Goal: Information Seeking & Learning: Learn about a topic

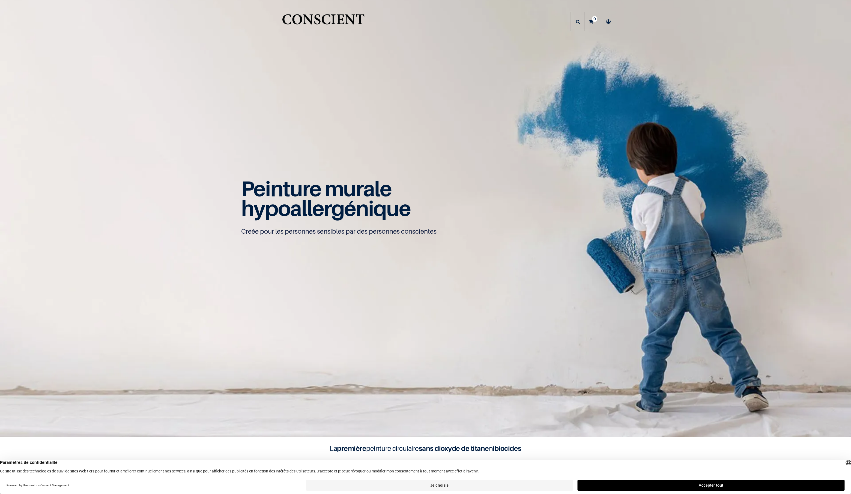
scroll to position [0, 0]
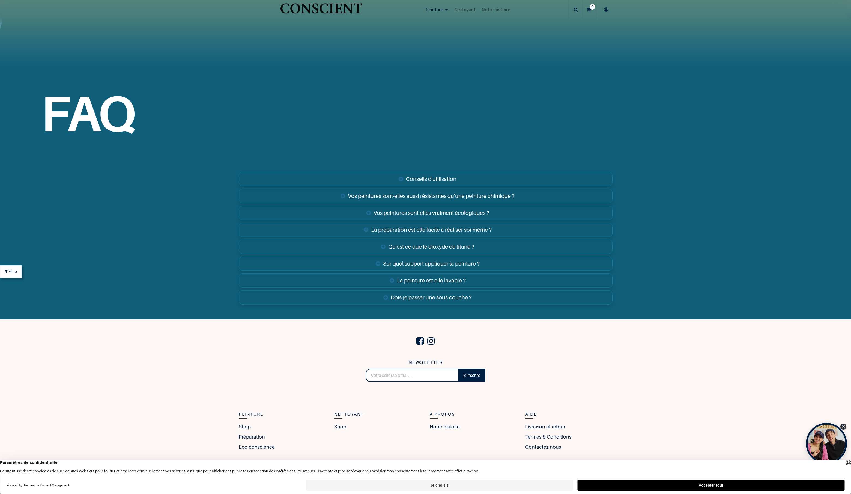
scroll to position [2348, 0]
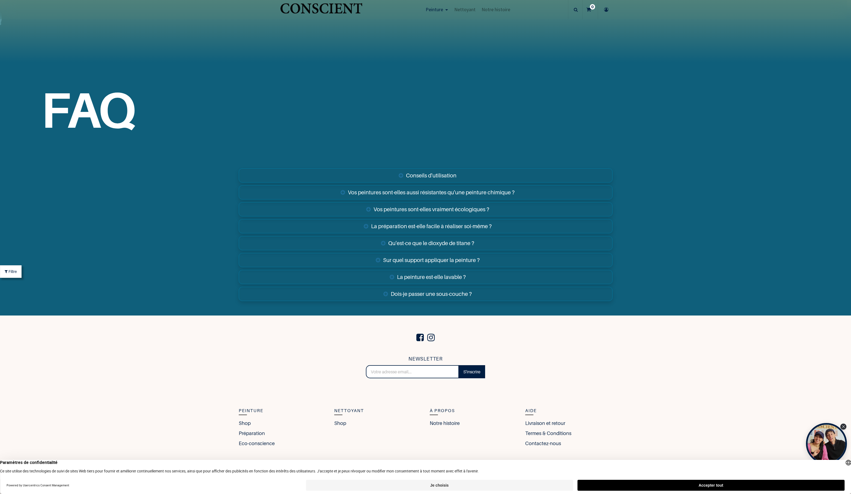
click at [430, 174] on link "Conseils d'utilisation" at bounding box center [426, 175] width 374 height 14
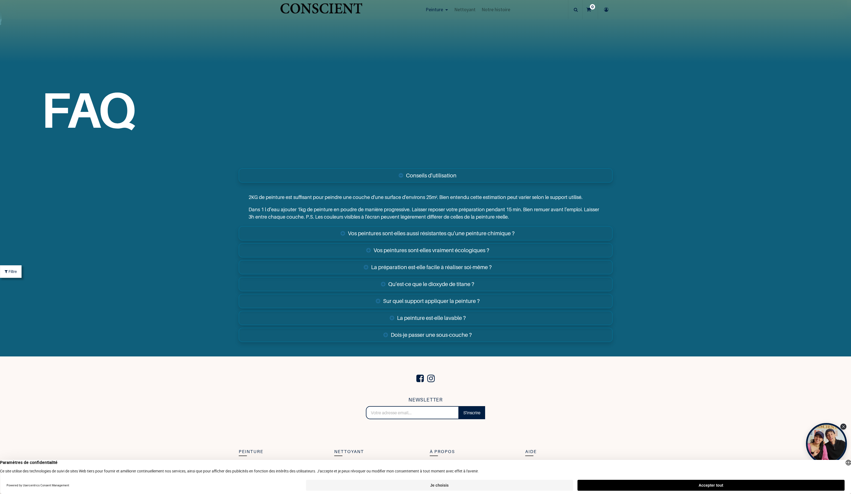
scroll to position [2389, 0]
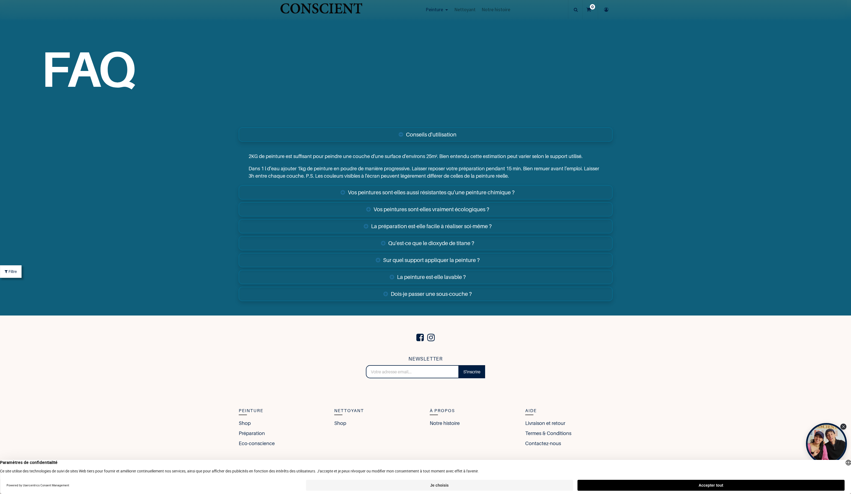
click at [419, 292] on link "Dois-je passer une sous-couche ?" at bounding box center [426, 294] width 374 height 14
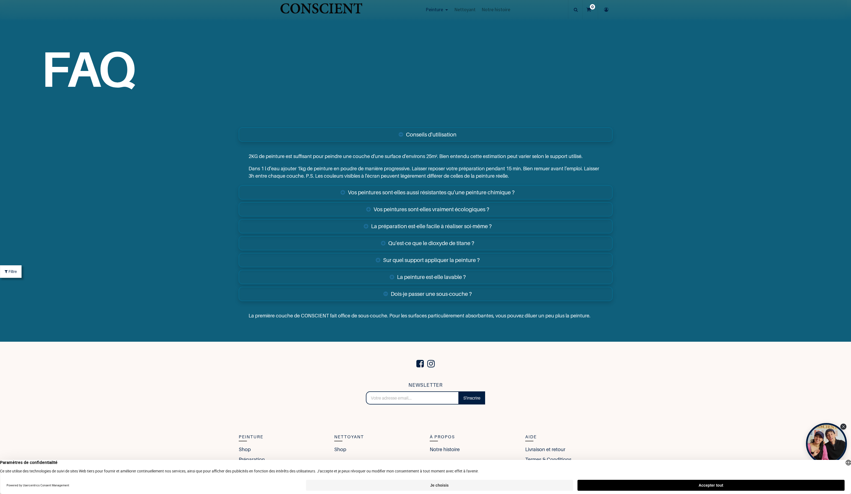
click at [421, 281] on link "La peinture est-elle lavable ?" at bounding box center [426, 277] width 374 height 14
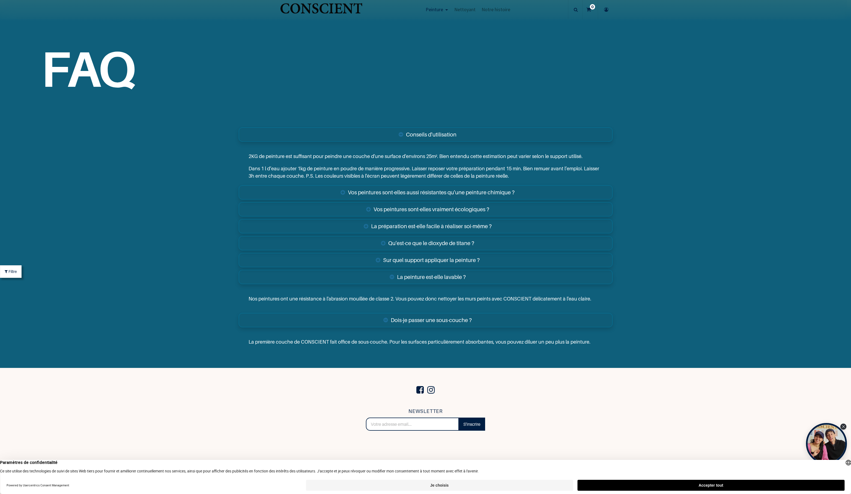
click at [421, 261] on link "Sur quel support appliquer la peinture ?" at bounding box center [426, 260] width 374 height 14
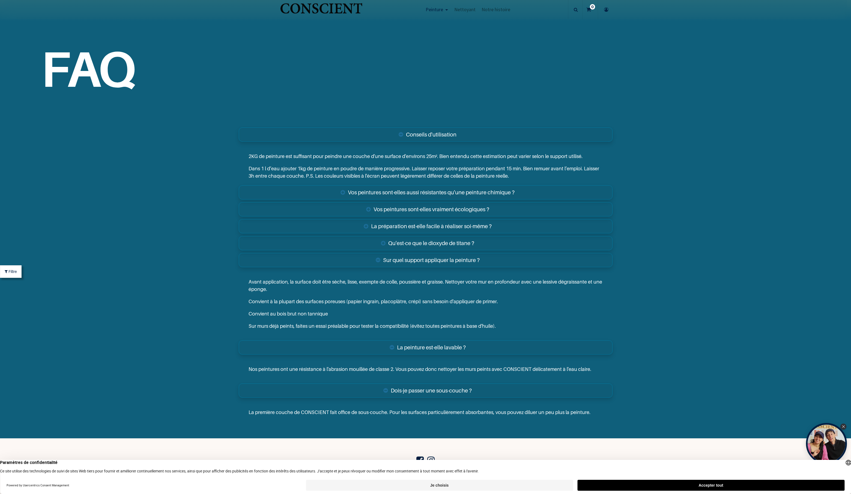
click at [422, 246] on link "Qu'est-ce que le dioxyde de titane ?" at bounding box center [426, 243] width 374 height 14
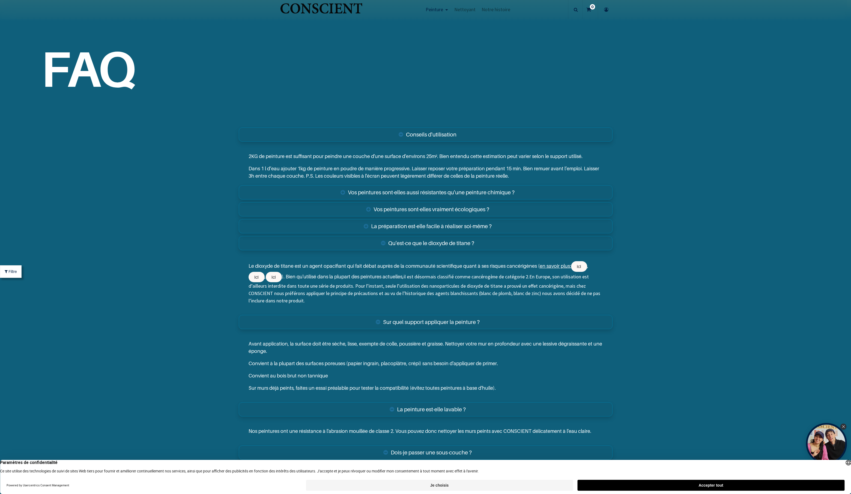
click at [424, 228] on link "La préparation est-elle facile à réaliser soi-même ?" at bounding box center [426, 226] width 374 height 14
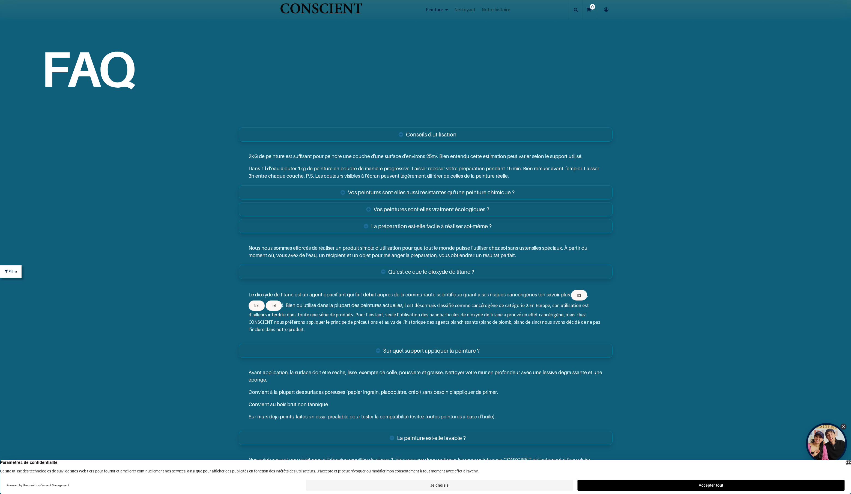
click at [420, 210] on link "Vos peintures sont-elles vraiment écologiques ?" at bounding box center [426, 209] width 374 height 14
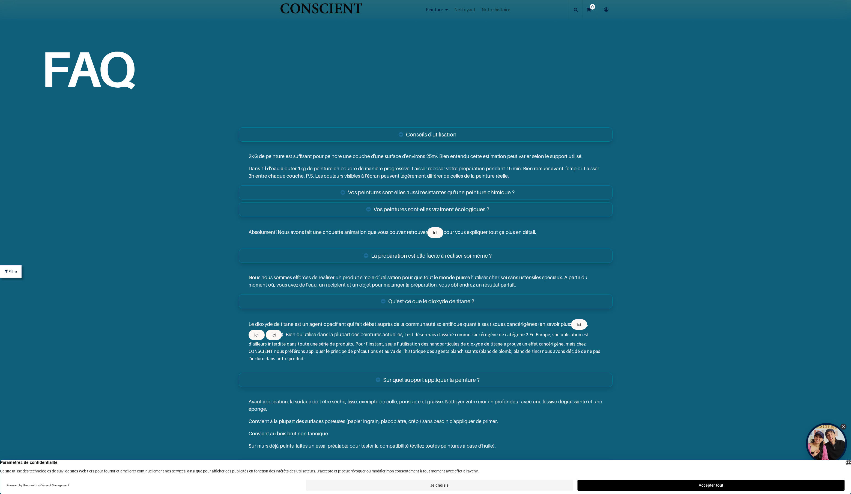
click at [421, 196] on link "Vos peintures sont-elles aussi résistantes qu'une peinture chimique ?" at bounding box center [426, 192] width 374 height 14
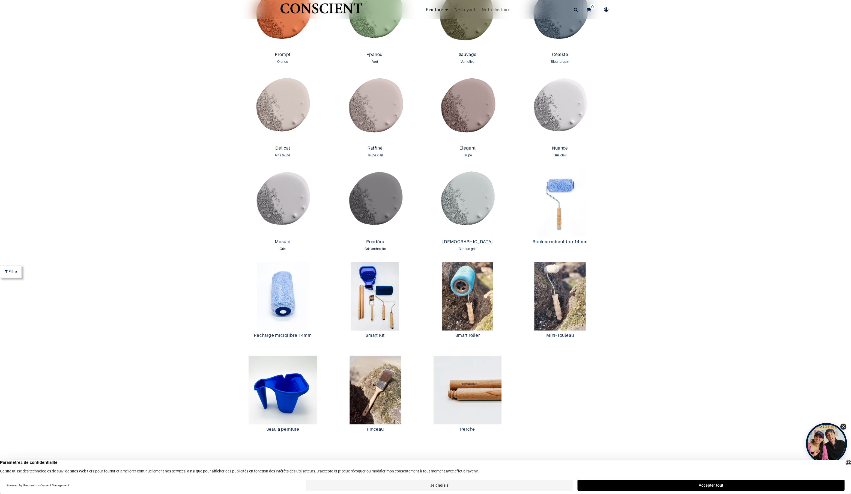
scroll to position [543, 0]
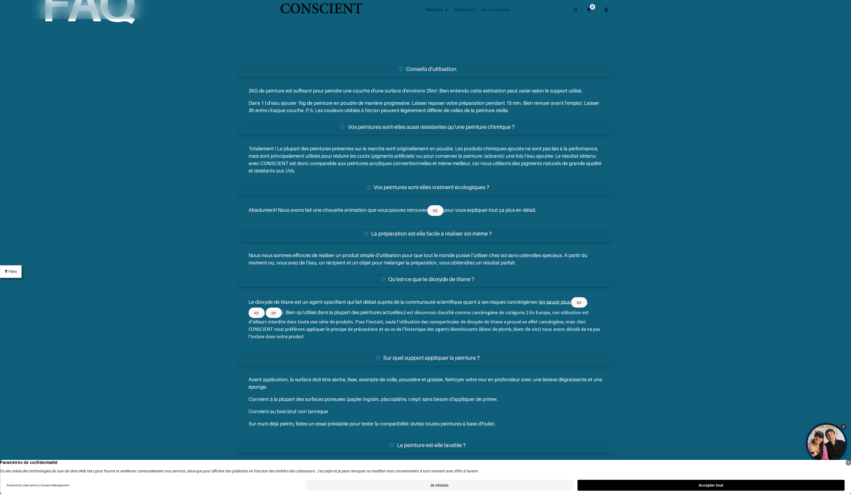
scroll to position [2546, 0]
